Goal: Information Seeking & Learning: Find specific fact

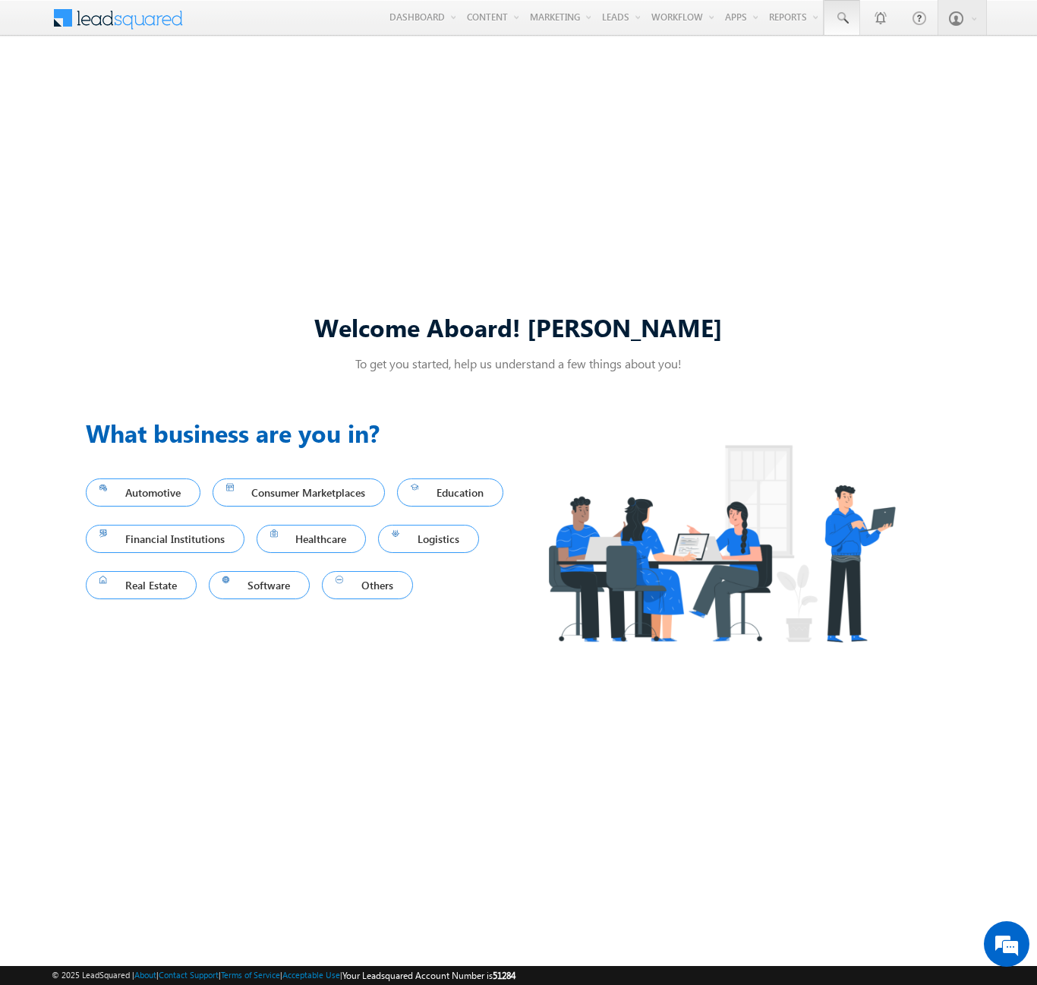
click at [841, 18] on span at bounding box center [842, 18] width 15 height 15
type input "8955041012"
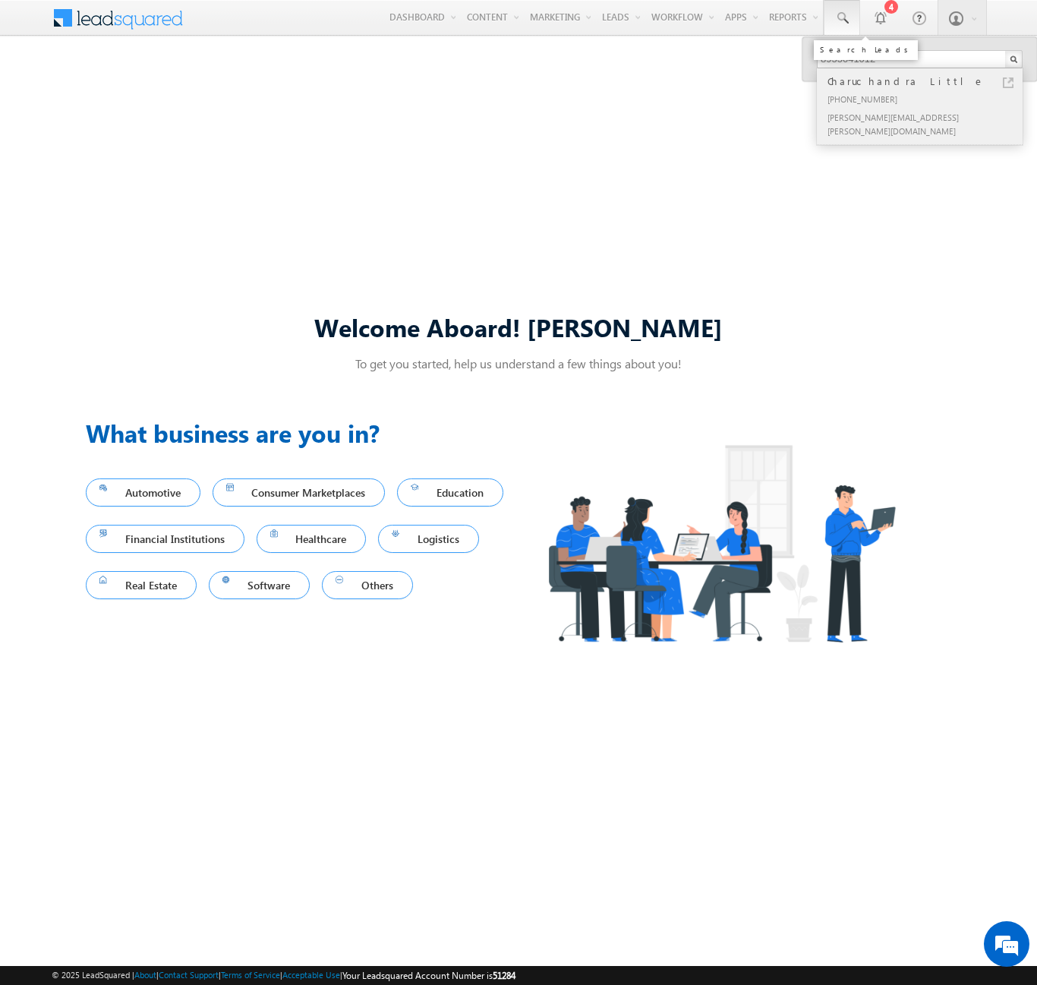
click at [927, 81] on div "Charuchandra Little" at bounding box center [927, 81] width 204 height 17
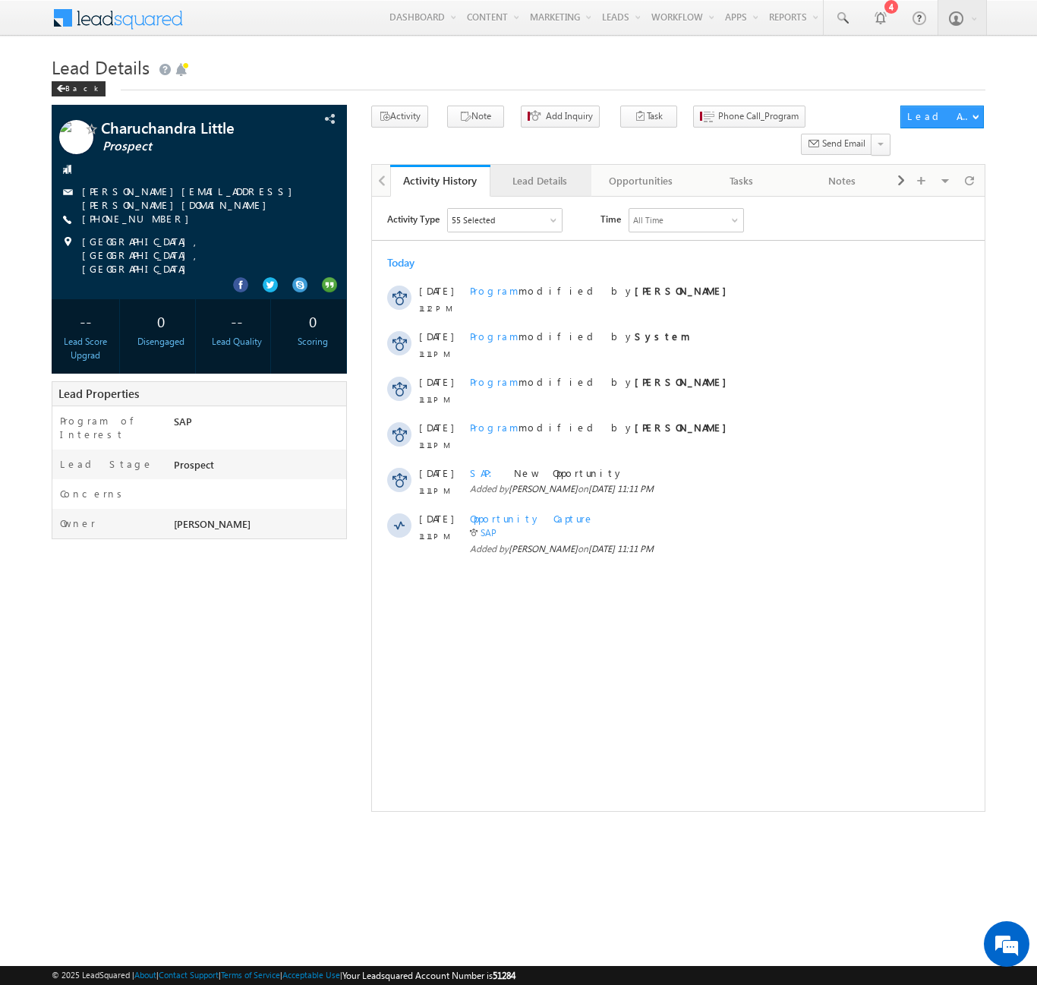
click at [540, 172] on div "Lead Details" at bounding box center [540, 181] width 74 height 18
